Goal: Check status

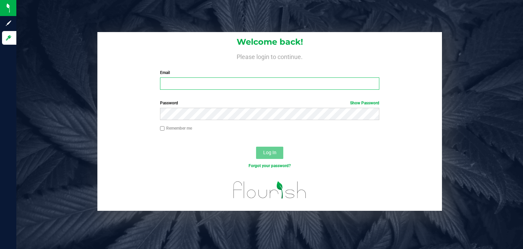
type input "[PERSON_NAME][EMAIL_ADDRESS][DOMAIN_NAME]"
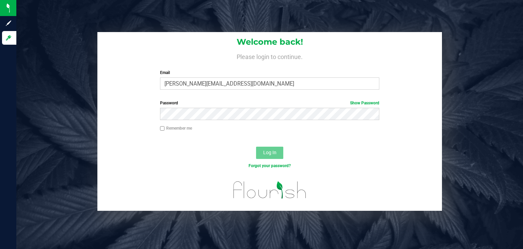
click at [266, 153] on span "Log In" at bounding box center [269, 151] width 13 height 5
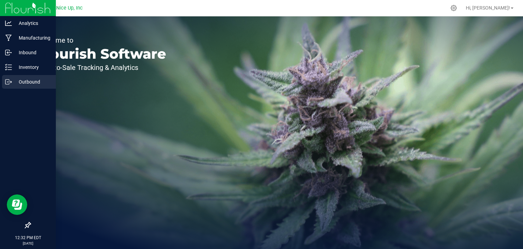
click at [13, 82] on p "Outbound" at bounding box center [32, 82] width 41 height 8
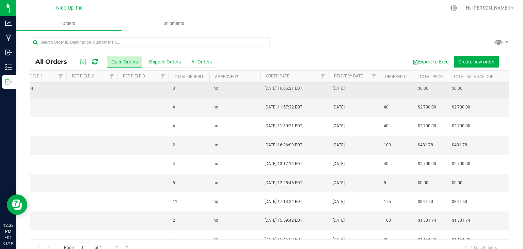
scroll to position [3, 591]
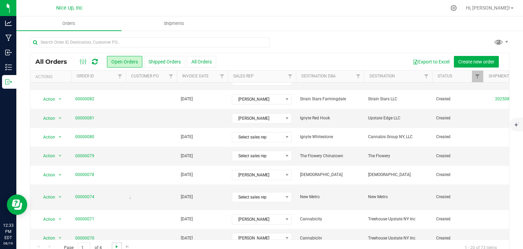
click at [116, 244] on span "Go to the next page" at bounding box center [116, 245] width 5 height 5
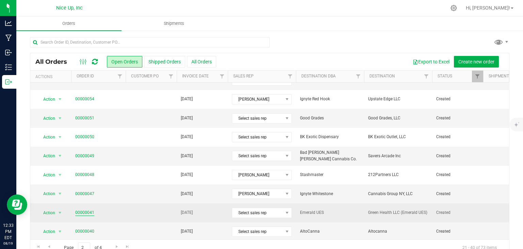
click at [89, 210] on link "00000041" at bounding box center [84, 212] width 19 height 6
